Goal: Task Accomplishment & Management: Manage account settings

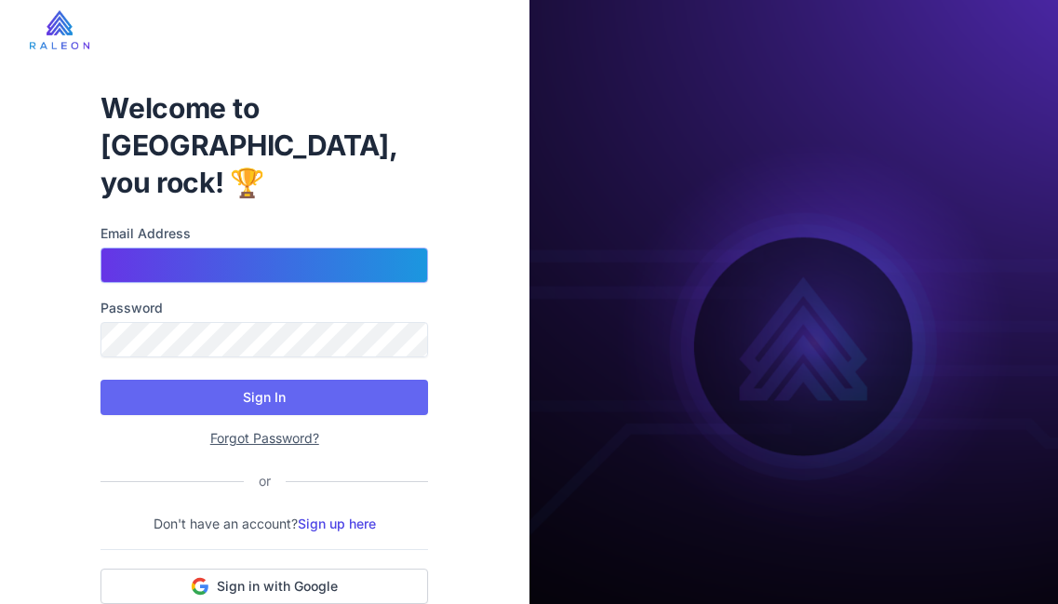
type input "**********"
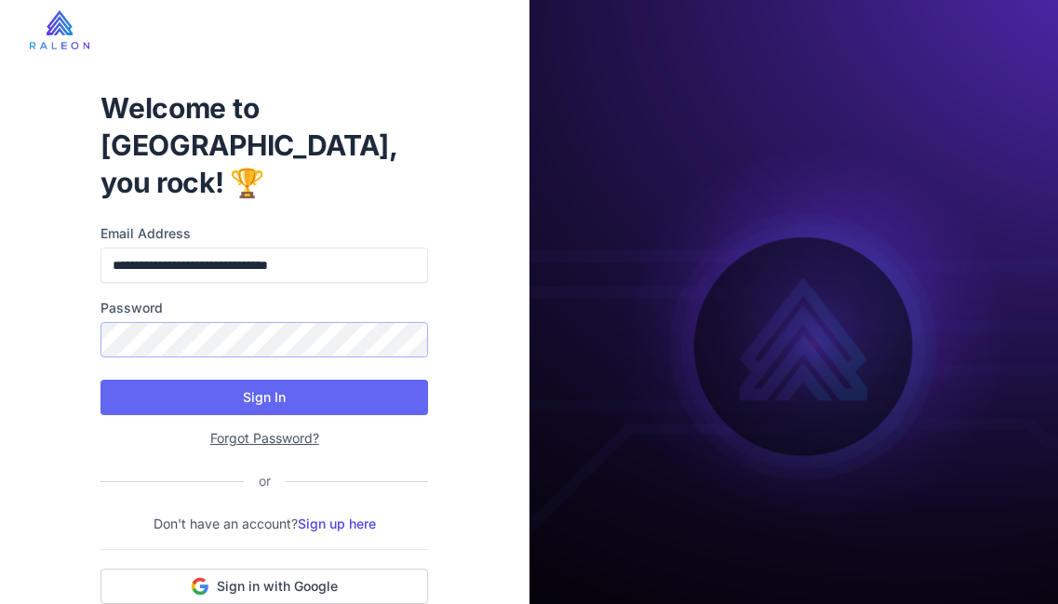
click at [264, 379] on button "Sign In" at bounding box center [263, 396] width 327 height 35
